Goal: Information Seeking & Learning: Learn about a topic

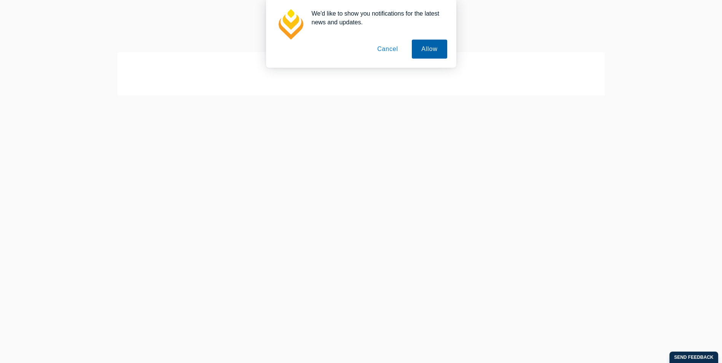
click at [417, 46] on button "Allow" at bounding box center [429, 49] width 35 height 19
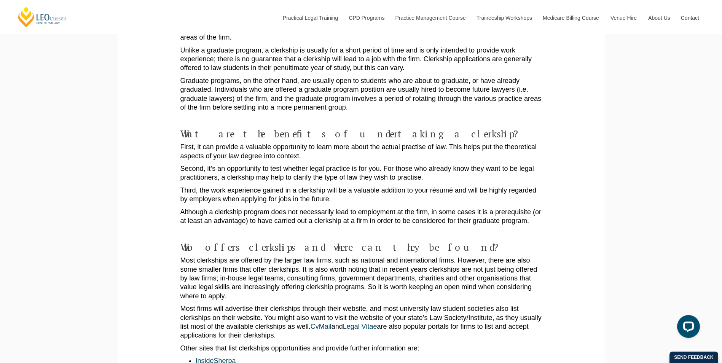
scroll to position [267, 0]
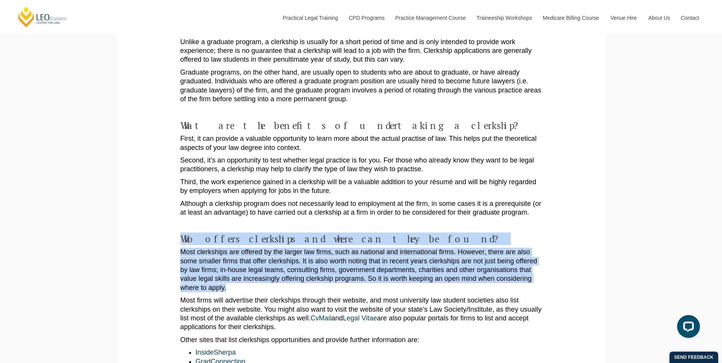
drag, startPoint x: 168, startPoint y: 230, endPoint x: 536, endPoint y: 276, distance: 370.3
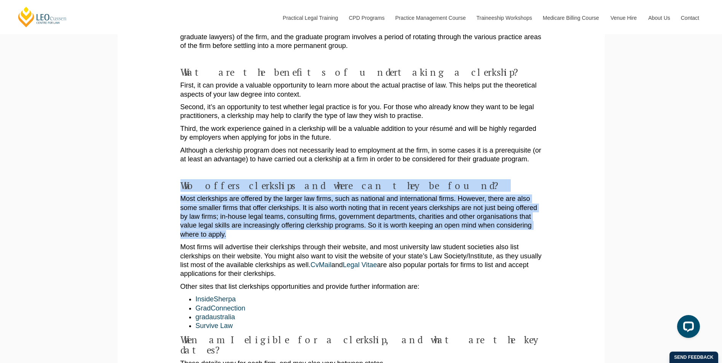
scroll to position [343, 0]
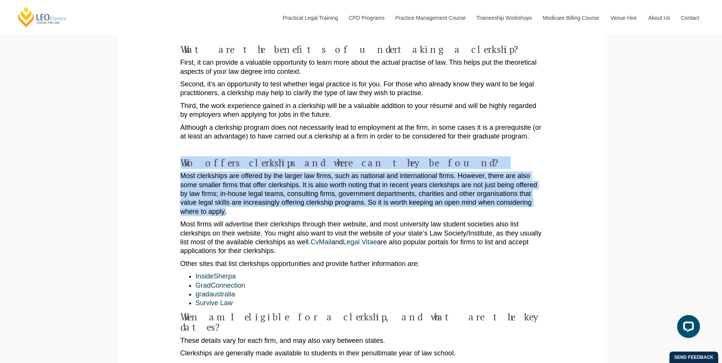
drag, startPoint x: 169, startPoint y: 214, endPoint x: 547, endPoint y: 239, distance: 379.6
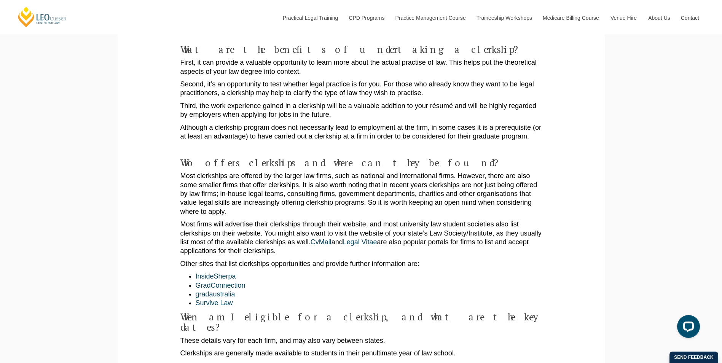
click at [401, 260] on p "Other sites that list clerkships opportunities and provide further information …" at bounding box center [361, 264] width 362 height 9
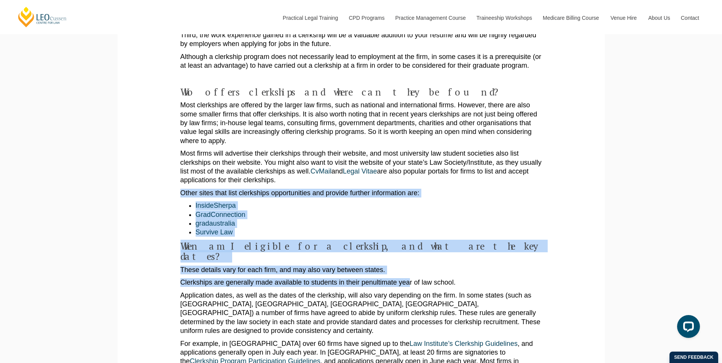
scroll to position [419, 0]
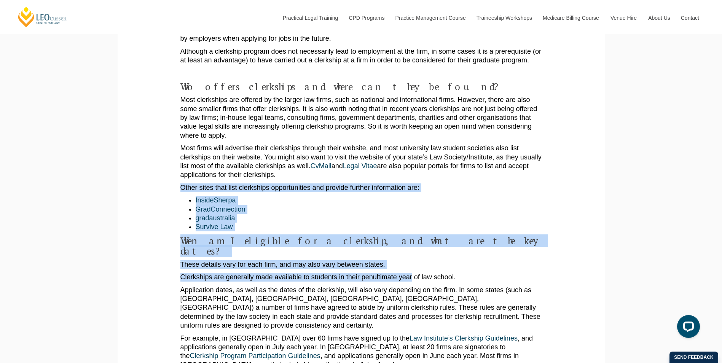
drag, startPoint x: 174, startPoint y: 252, endPoint x: 412, endPoint y: 262, distance: 237.7
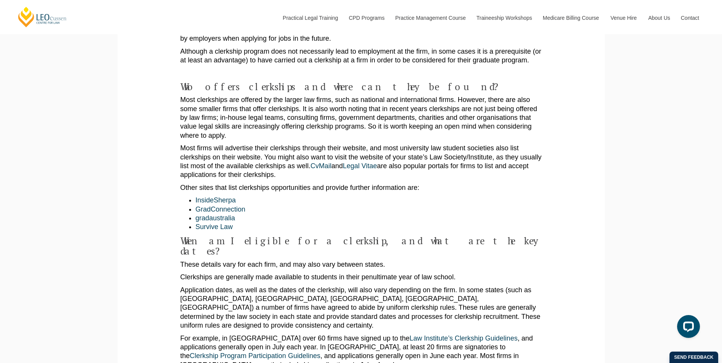
drag, startPoint x: 412, startPoint y: 262, endPoint x: 358, endPoint y: 266, distance: 53.9
click at [358, 286] on p "Application dates, as well as the dates of the clerkship, will also vary depend…" at bounding box center [361, 308] width 362 height 45
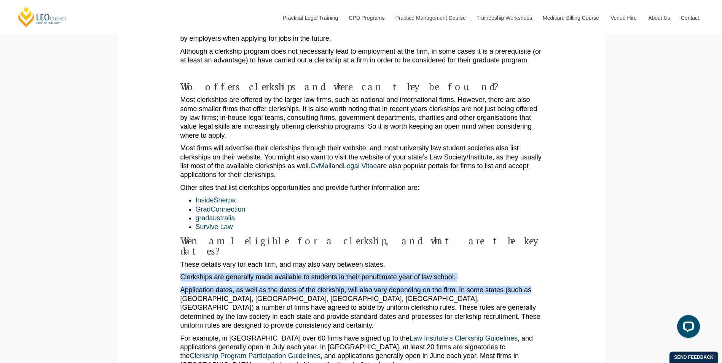
drag, startPoint x: 177, startPoint y: 256, endPoint x: 548, endPoint y: 274, distance: 371.7
click at [482, 286] on p "Application dates, as well as the dates of the clerkship, will also vary depend…" at bounding box center [361, 308] width 362 height 45
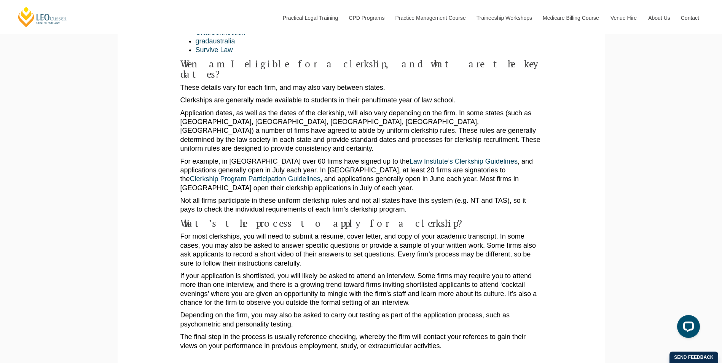
scroll to position [590, 0]
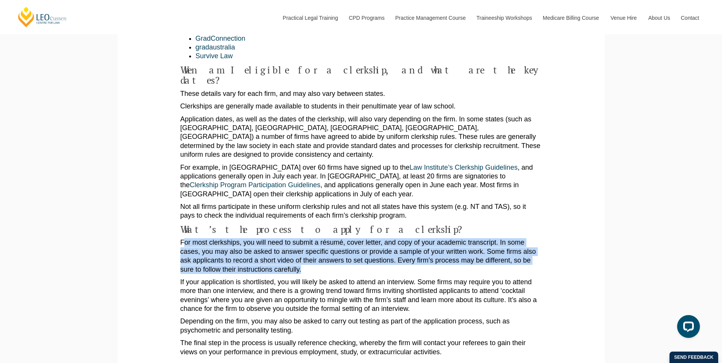
drag, startPoint x: 185, startPoint y: 215, endPoint x: 354, endPoint y: 242, distance: 171.1
click at [354, 242] on p "For most clerkships, you will need to submit a résumé, cover letter, and copy o…" at bounding box center [361, 256] width 362 height 36
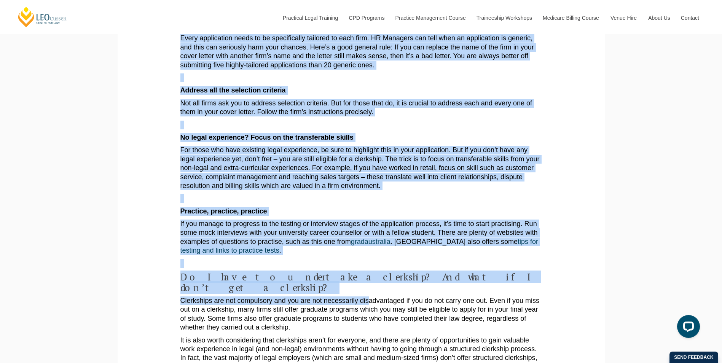
scroll to position [1047, 0]
drag, startPoint x: 182, startPoint y: 232, endPoint x: 370, endPoint y: 263, distance: 190.9
drag, startPoint x: 370, startPoint y: 263, endPoint x: 367, endPoint y: 288, distance: 25.4
click at [367, 296] on p "Clerkships are not compulsory and you are not necessarily disadvantaged if you …" at bounding box center [361, 314] width 362 height 36
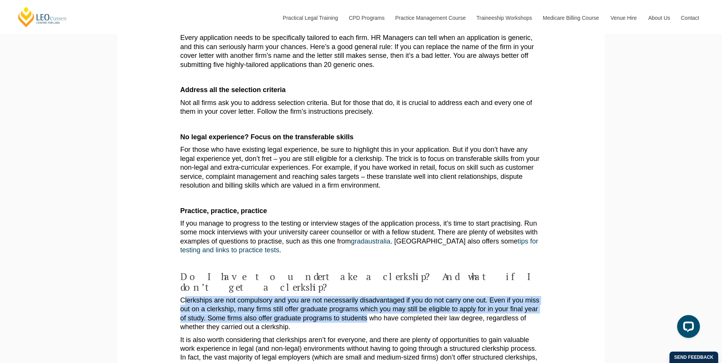
drag, startPoint x: 367, startPoint y: 283, endPoint x: 185, endPoint y: 262, distance: 183.2
click at [185, 296] on p "Clerkships are not compulsory and you are not necessarily disadvantaged if you …" at bounding box center [361, 314] width 362 height 36
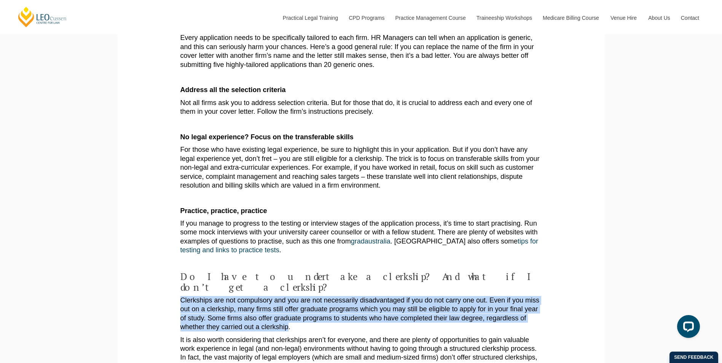
drag, startPoint x: 185, startPoint y: 262, endPoint x: 285, endPoint y: 287, distance: 102.9
click at [285, 296] on p "Clerkships are not compulsory and you are not necessarily disadvantaged if you …" at bounding box center [361, 314] width 362 height 36
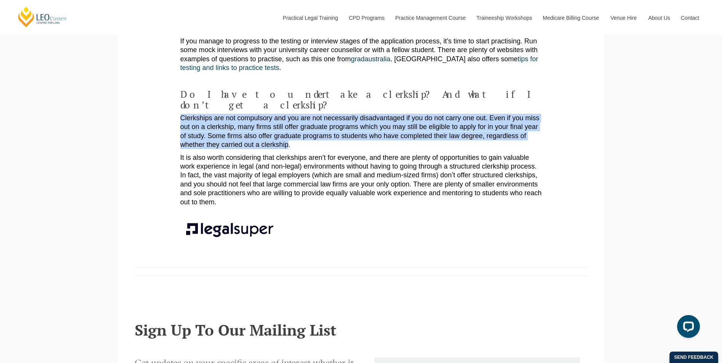
scroll to position [1275, 0]
